Goal: Task Accomplishment & Management: Complete application form

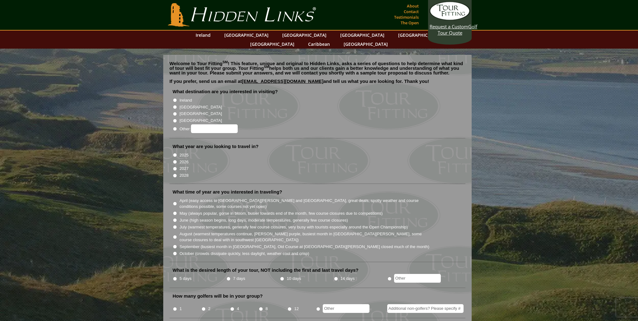
scroll to position [2, 0]
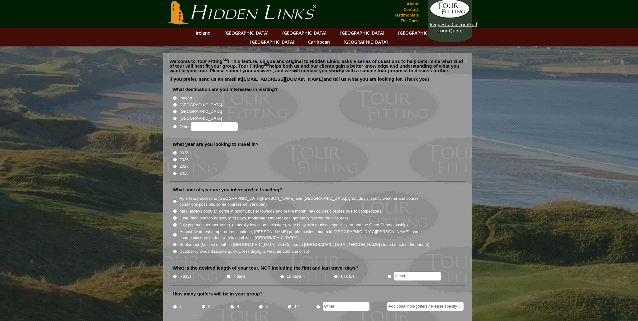
click at [176, 103] on input "[GEOGRAPHIC_DATA]" at bounding box center [175, 105] width 4 height 4
radio input "true"
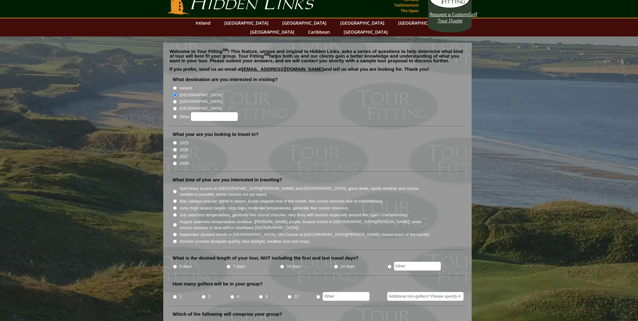
scroll to position [13, 0]
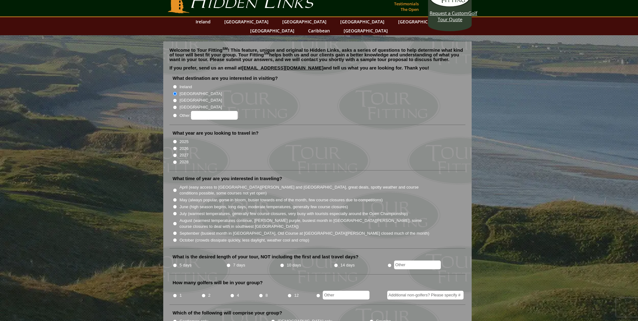
click at [177, 144] on li "2026" at bounding box center [320, 147] width 295 height 7
click at [176, 146] on input "2026" at bounding box center [175, 148] width 4 height 4
radio input "true"
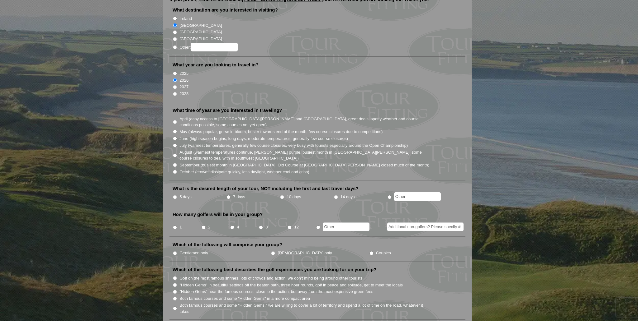
scroll to position [91, 0]
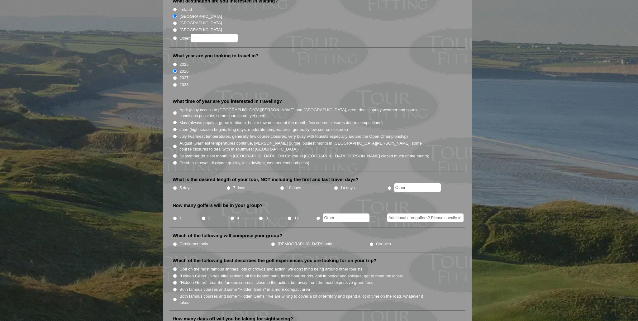
click at [175, 121] on input "May (always popular, gorse in bloom, busier towards end of the month, few cours…" at bounding box center [175, 123] width 4 height 4
radio input "true"
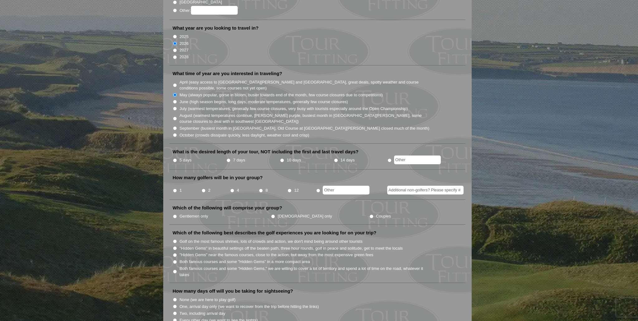
scroll to position [147, 0]
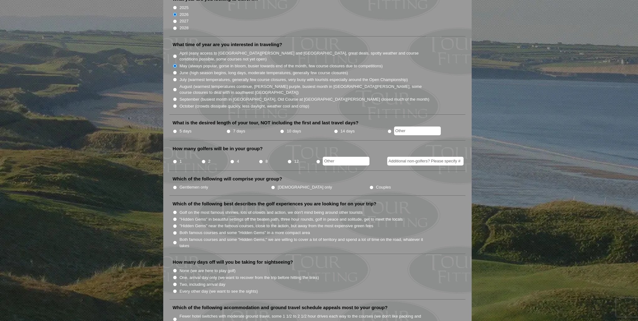
click at [229, 129] on input "7 days" at bounding box center [228, 131] width 4 height 4
radio input "true"
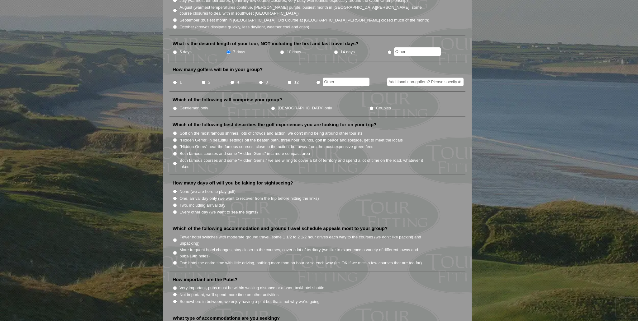
scroll to position [227, 0]
click at [205, 79] on input "2" at bounding box center [203, 81] width 4 height 4
radio input "true"
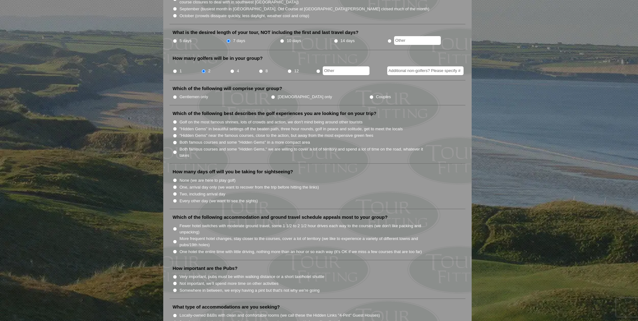
scroll to position [238, 0]
click at [369, 95] on input "Couples" at bounding box center [371, 97] width 4 height 4
radio input "true"
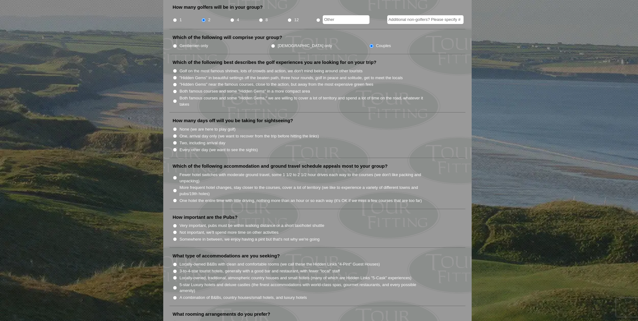
scroll to position [290, 0]
click at [175, 98] on input "Both famous courses and some "Hidden Gems," we are willing to cover a lot of te…" at bounding box center [175, 100] width 4 height 4
radio input "true"
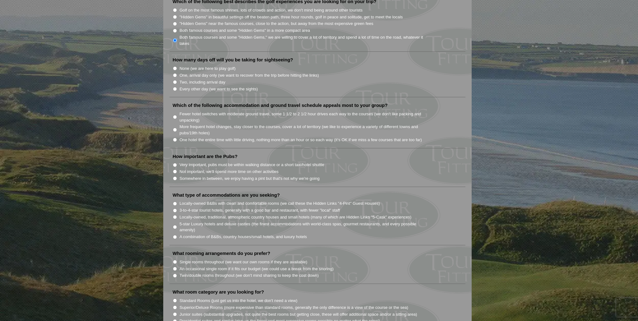
scroll to position [357, 0]
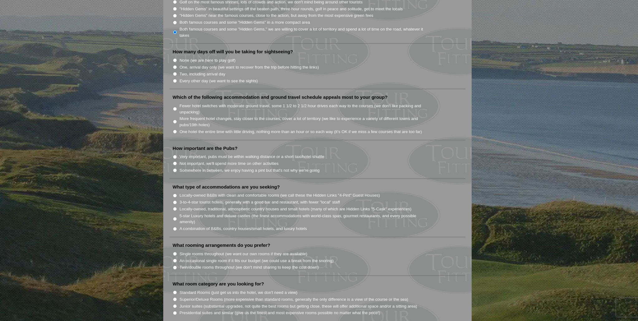
click at [174, 72] on input "Two, including arrival day" at bounding box center [175, 74] width 4 height 4
radio input "true"
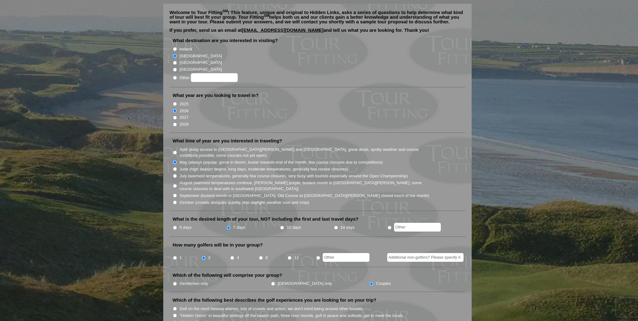
scroll to position [0, 0]
